Goal: Task Accomplishment & Management: Complete application form

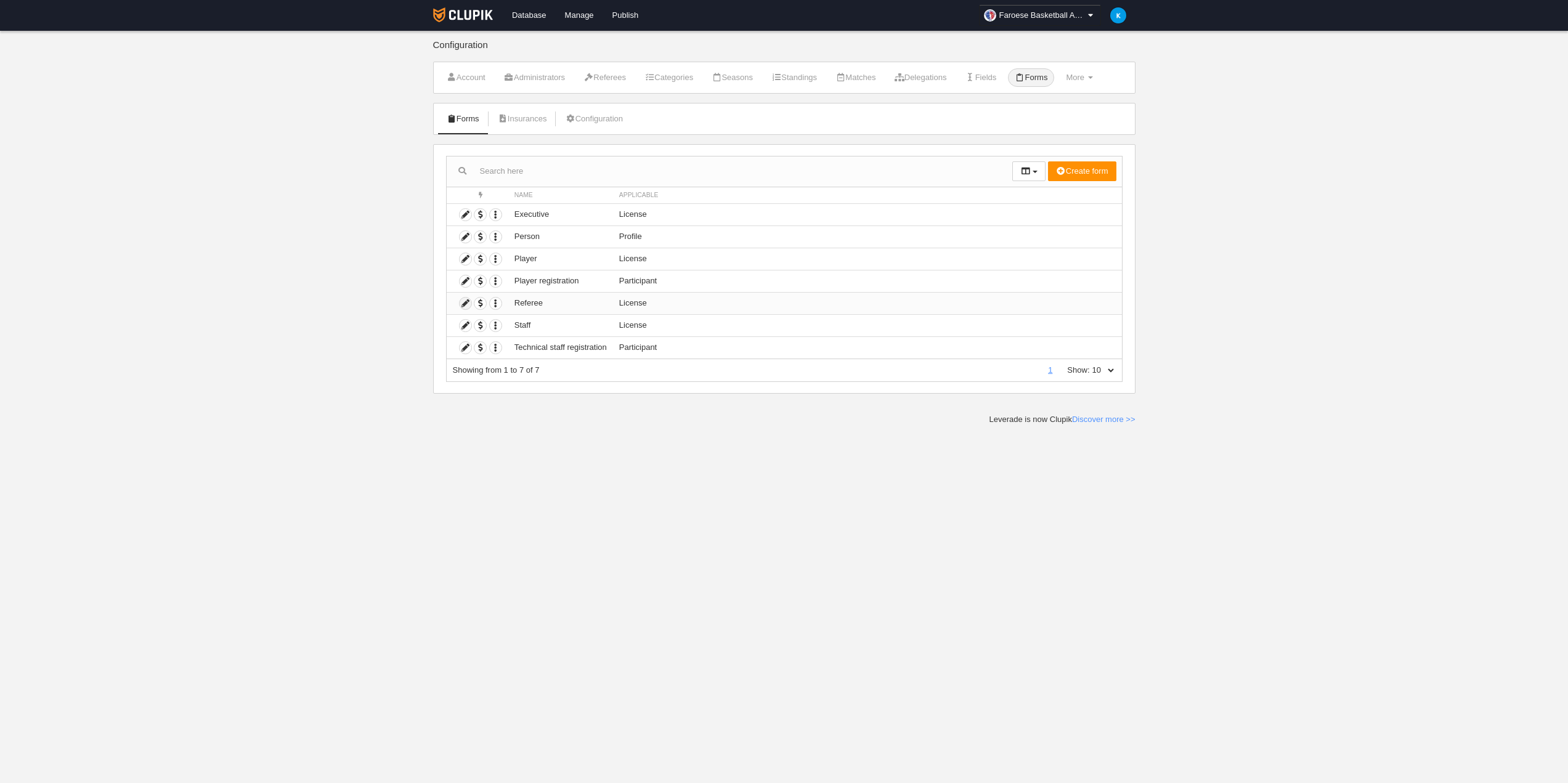
click at [465, 303] on icon at bounding box center [465, 303] width 11 height 11
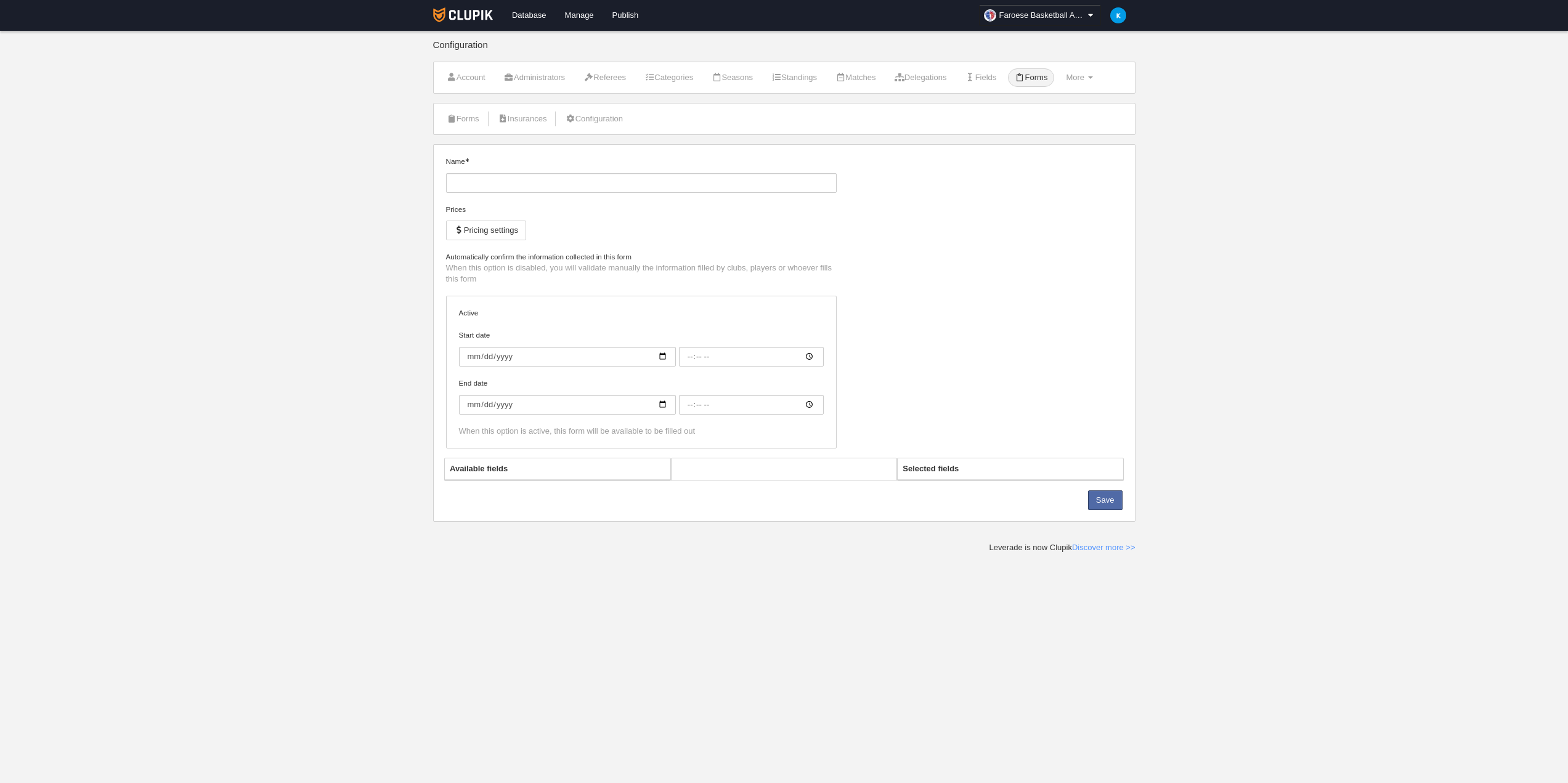
type input "Referee"
checkbox input "true"
type input "[DATE]"
type input "00:00"
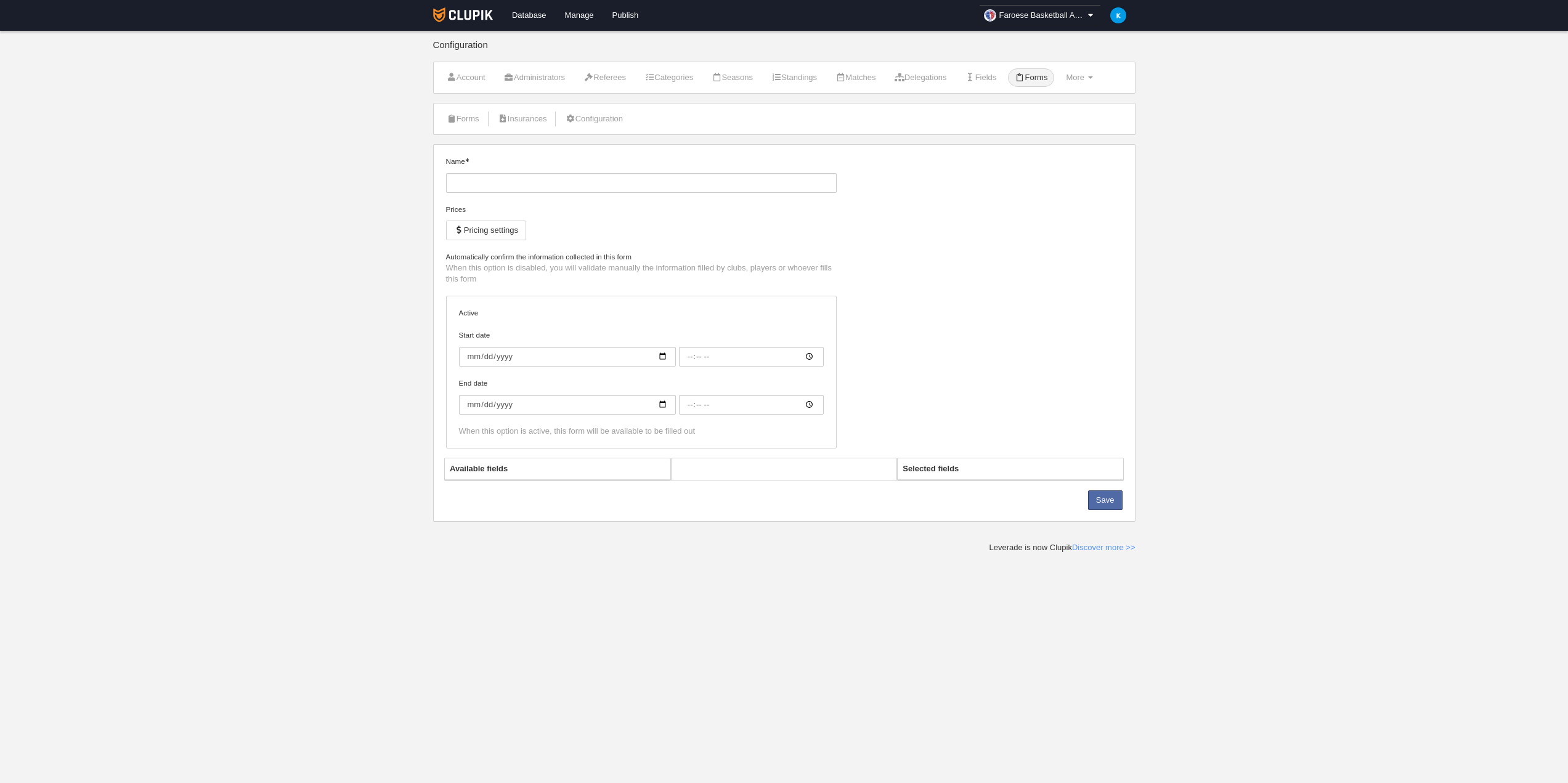
type input "[DATE]"
type input "00:00"
select select "selected"
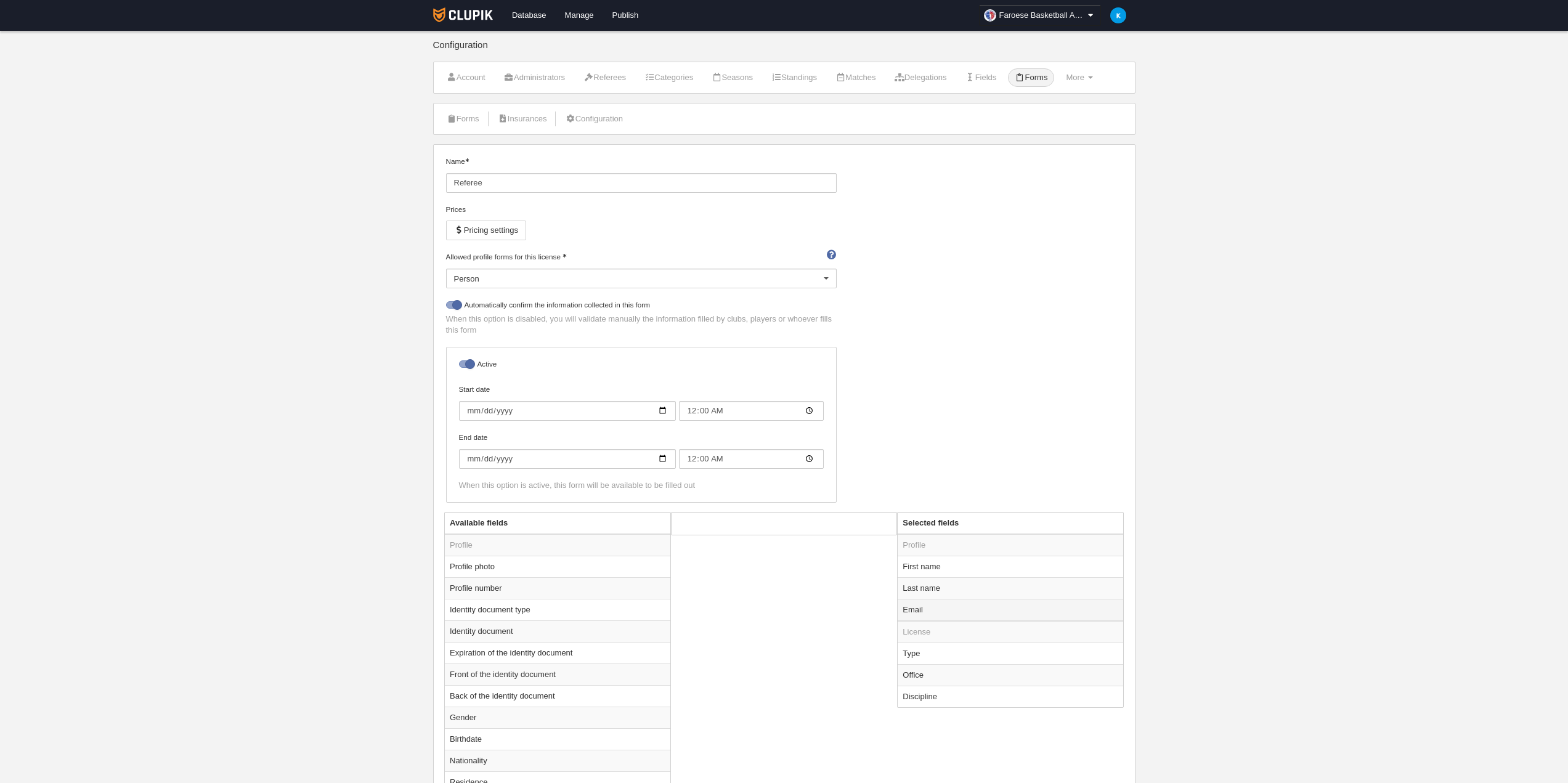
click at [985, 608] on td "Email" at bounding box center [1010, 609] width 225 height 22
radio input "true"
click at [686, 552] on input "Mandatory" at bounding box center [688, 552] width 8 height 8
checkbox input "true"
click at [861, 580] on button "Add" at bounding box center [854, 578] width 71 height 20
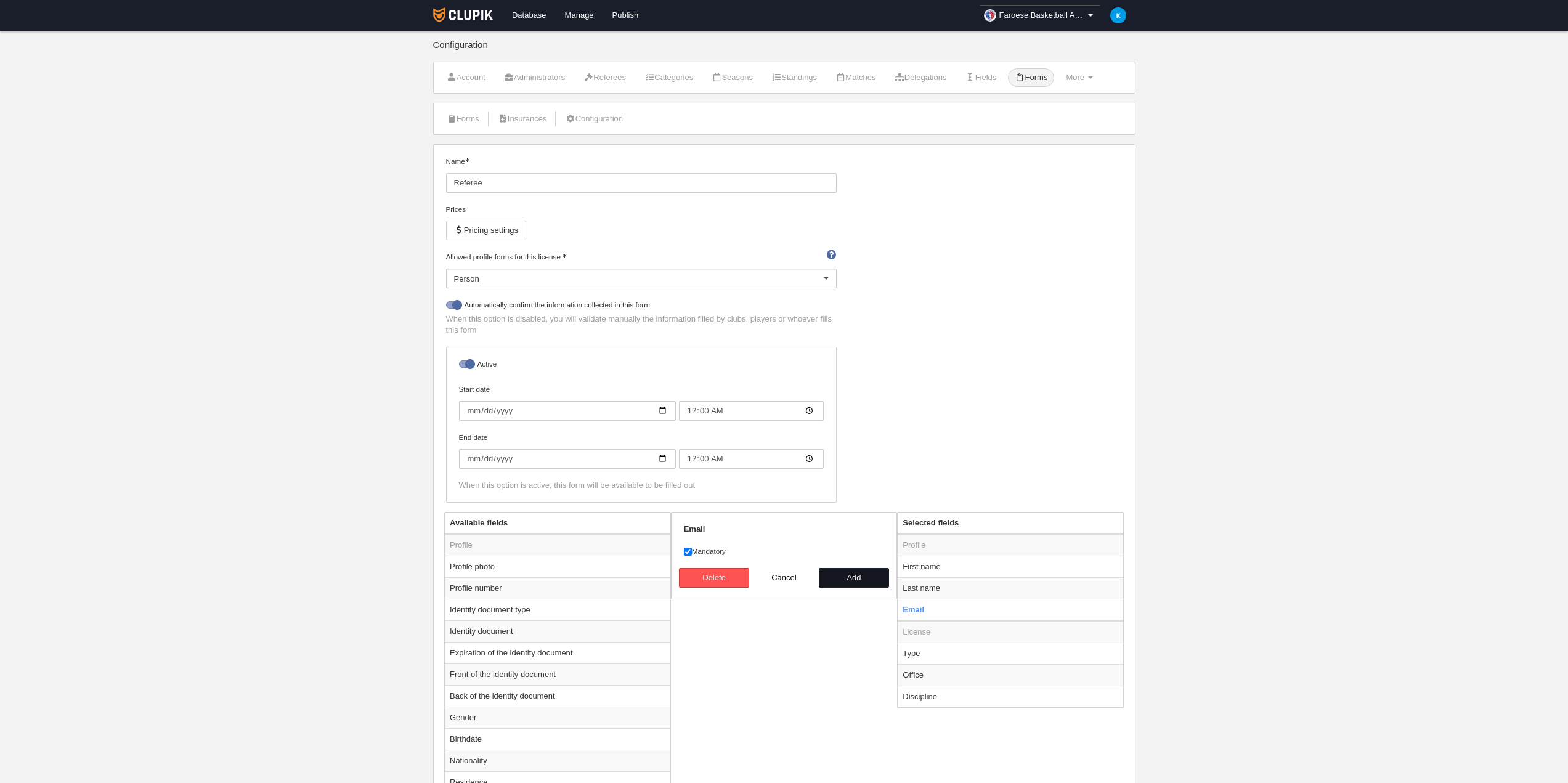
radio input "false"
click at [1053, 77] on link "Forms" at bounding box center [1031, 77] width 46 height 18
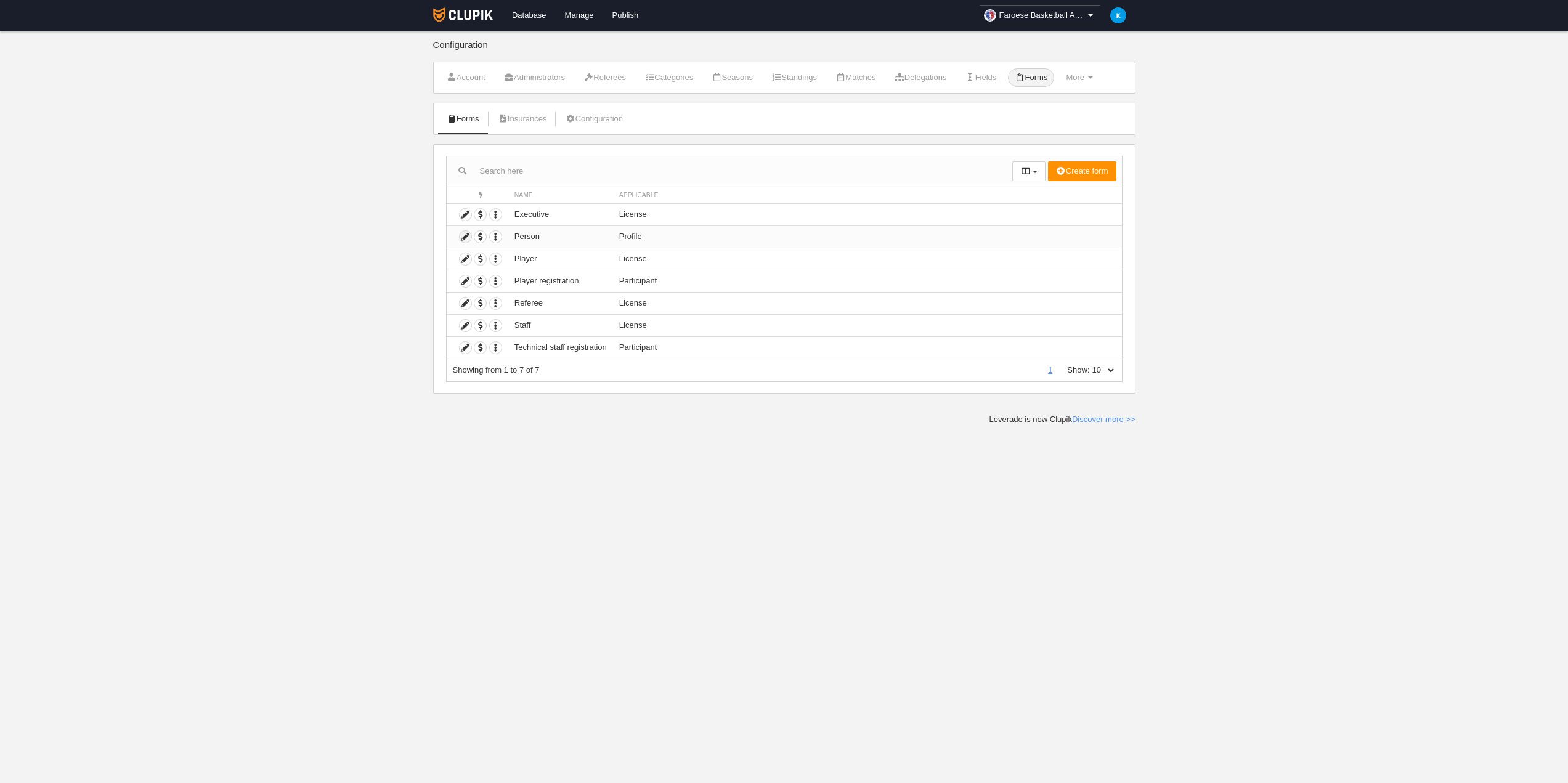
click at [467, 238] on icon at bounding box center [465, 236] width 11 height 11
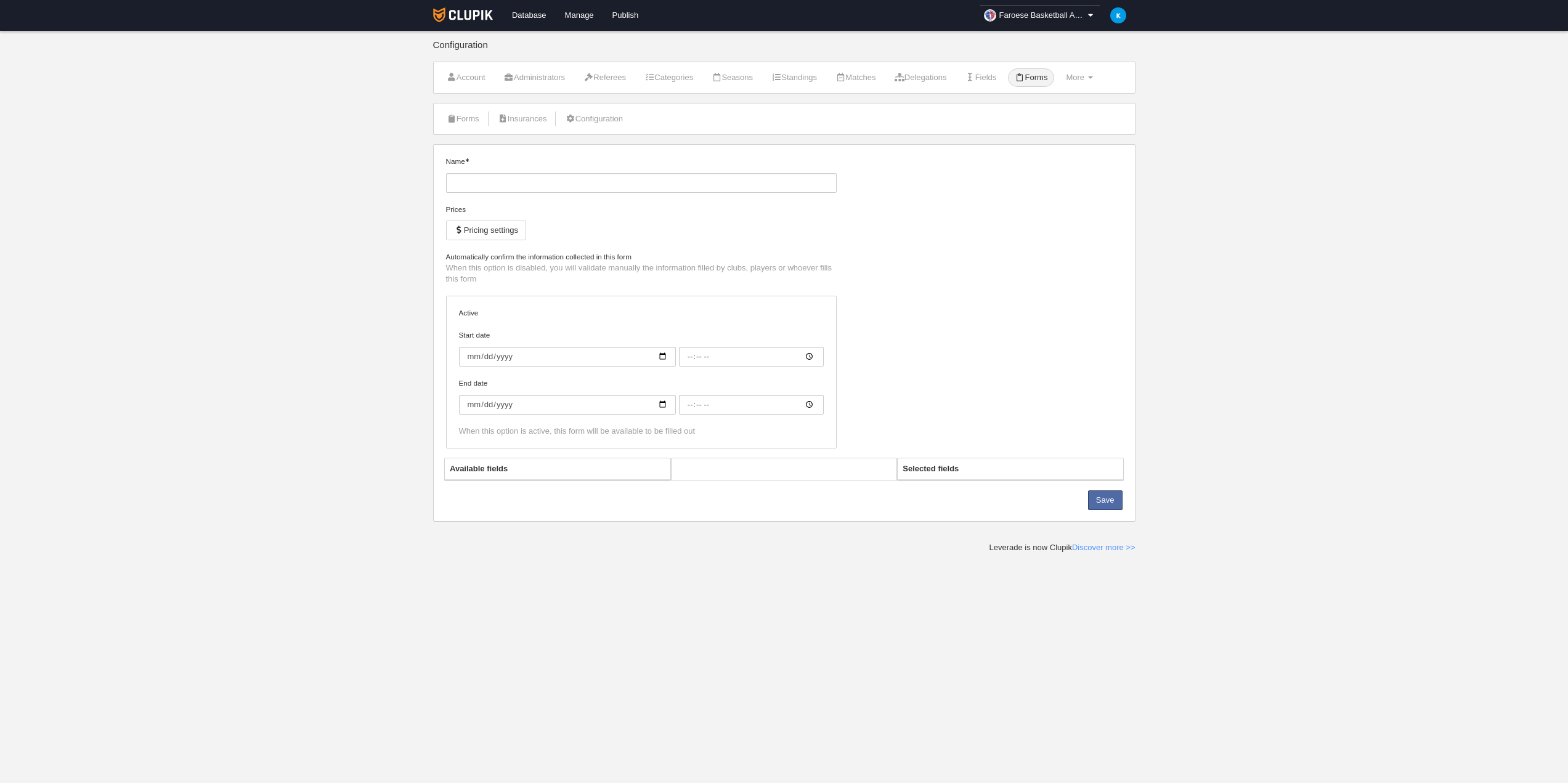
type input "Person"
checkbox input "true"
type input "[DATE]"
type input "00:00"
type input "[DATE]"
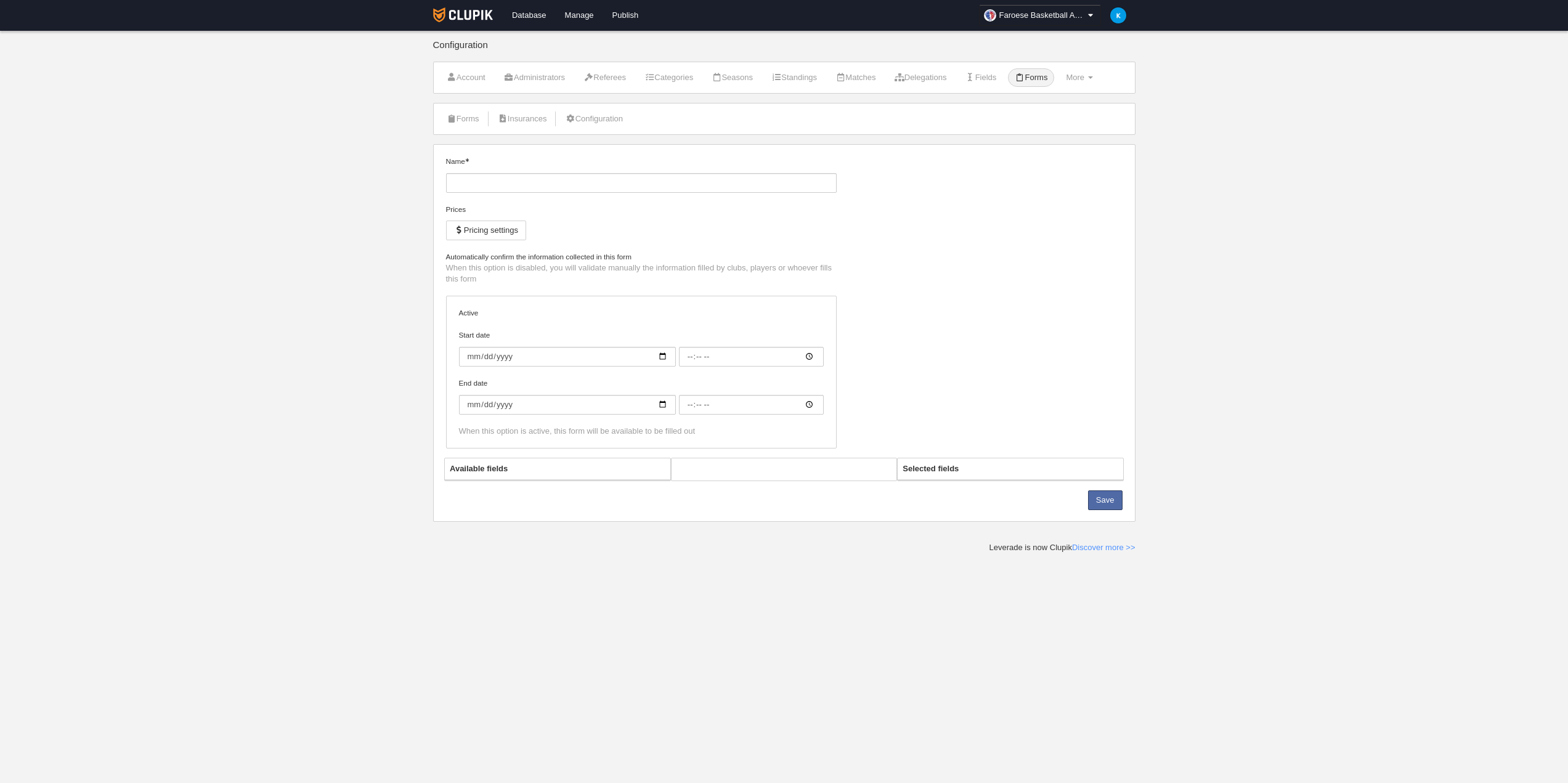
type input "00:00"
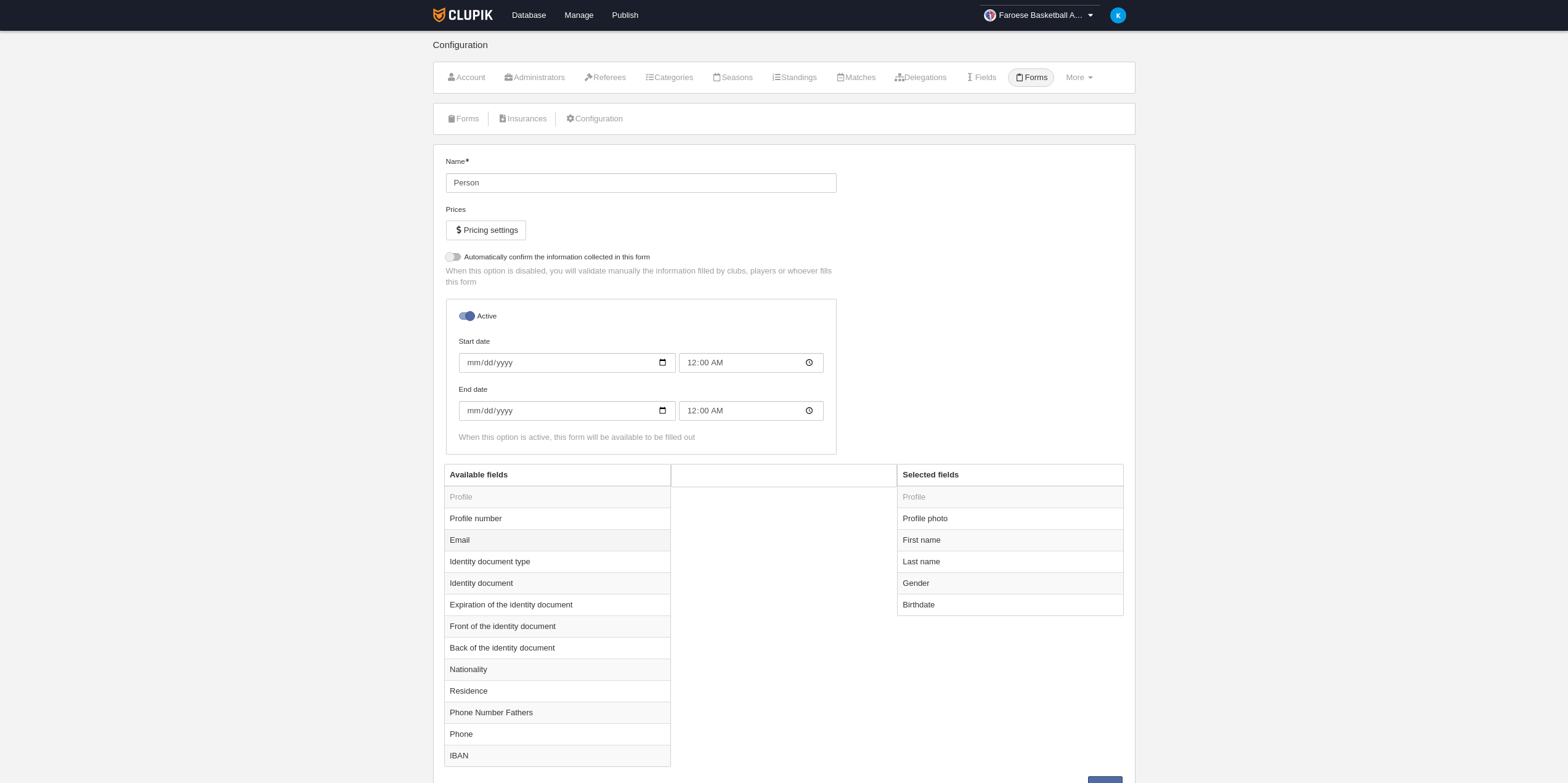
click at [515, 542] on td "Email" at bounding box center [557, 539] width 225 height 21
click at [857, 533] on button "Add" at bounding box center [854, 530] width 71 height 20
radio input "false"
click at [1104, 772] on button "Save" at bounding box center [1105, 765] width 34 height 20
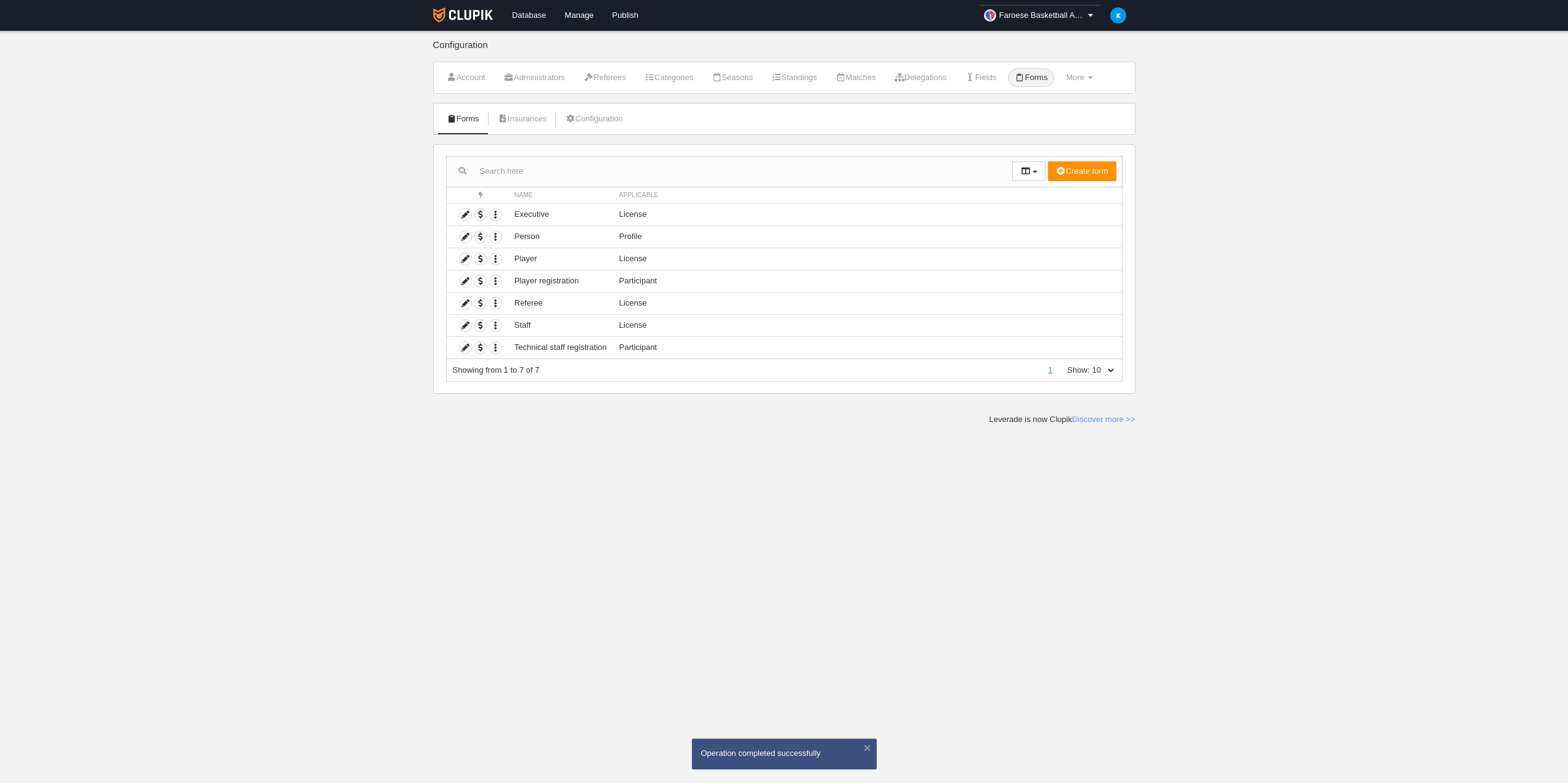
click at [530, 18] on link "Database" at bounding box center [530, 15] width 53 height 31
